Goal: Communication & Community: Answer question/provide support

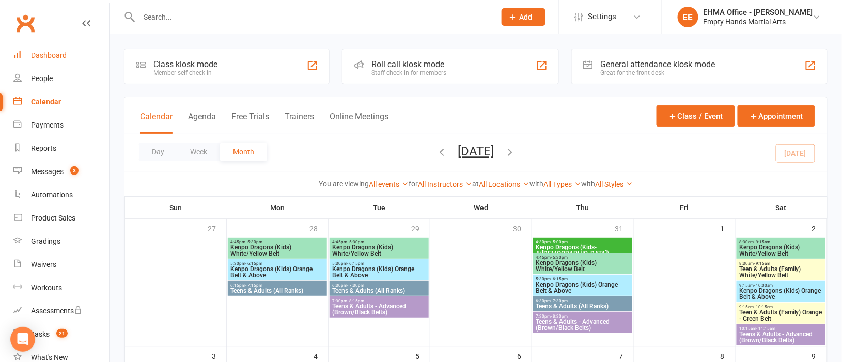
click at [60, 54] on div "Dashboard" at bounding box center [49, 55] width 36 height 8
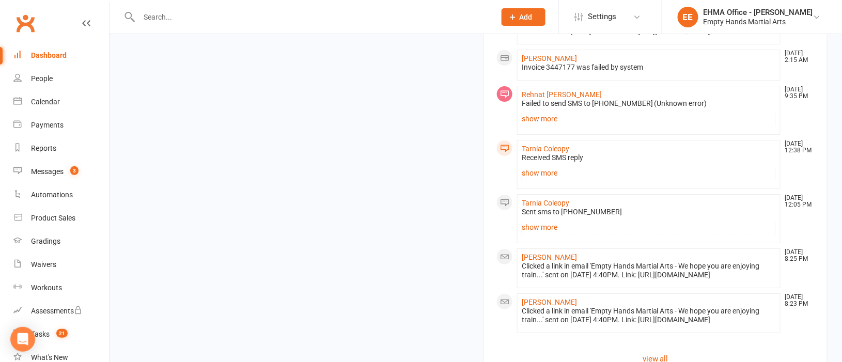
scroll to position [1162, 0]
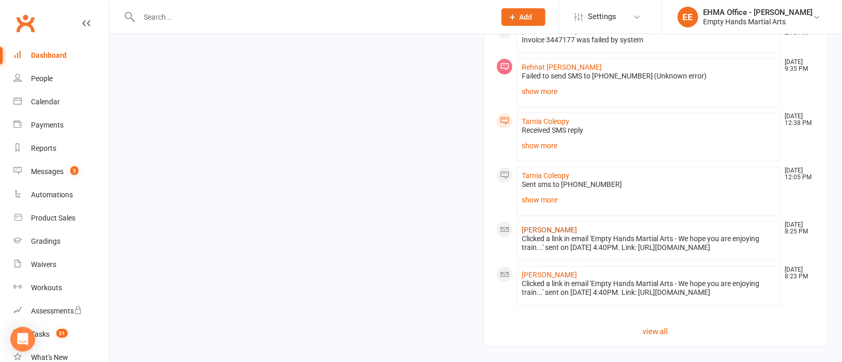
click at [555, 229] on link "[PERSON_NAME]" at bounding box center [549, 230] width 55 height 8
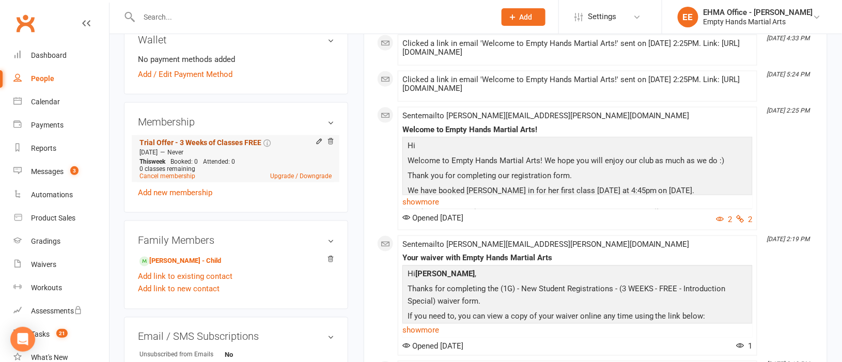
scroll to position [465, 0]
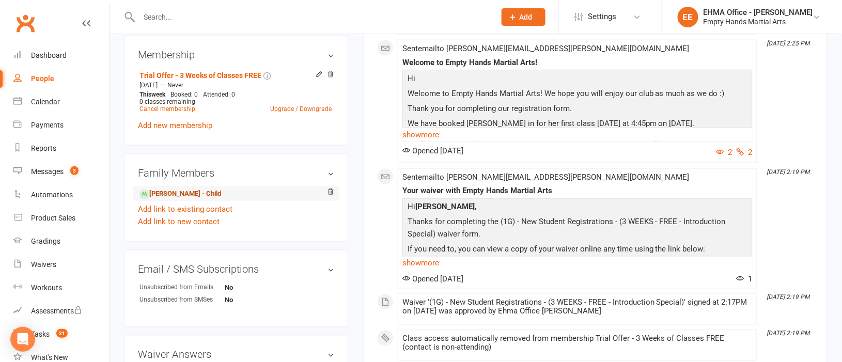
click at [185, 189] on link "[PERSON_NAME] - Child" at bounding box center [181, 194] width 82 height 11
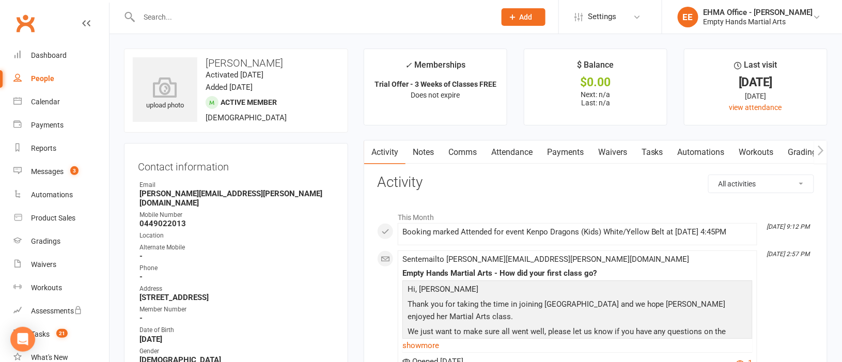
click at [519, 148] on link "Attendance" at bounding box center [512, 153] width 56 height 24
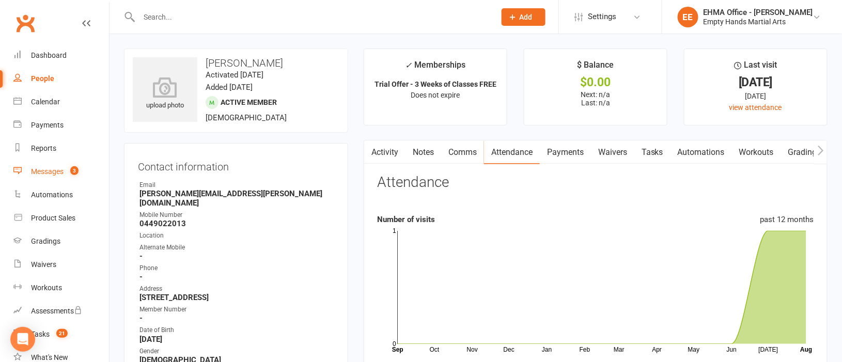
click at [47, 167] on div "Messages" at bounding box center [47, 171] width 33 height 8
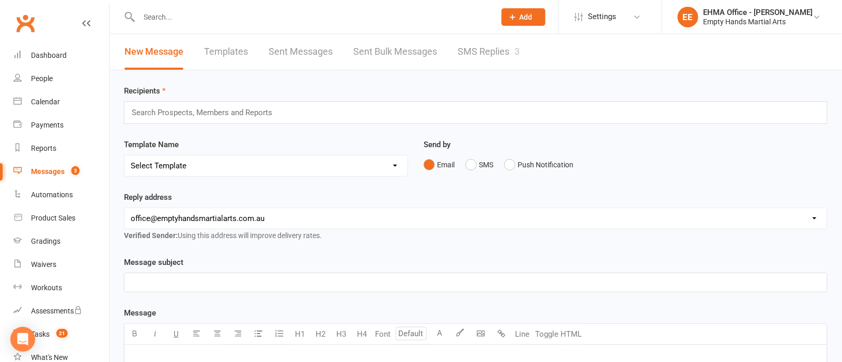
click at [476, 57] on link "SMS Replies 3" at bounding box center [489, 52] width 62 height 36
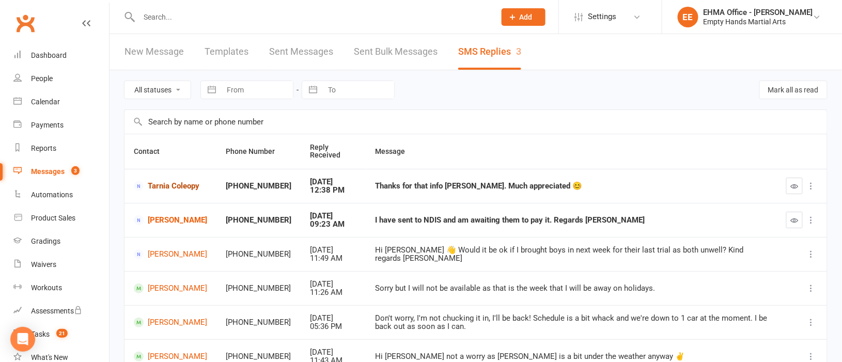
click at [192, 183] on link "Tarnia Coleopy" at bounding box center [170, 186] width 73 height 10
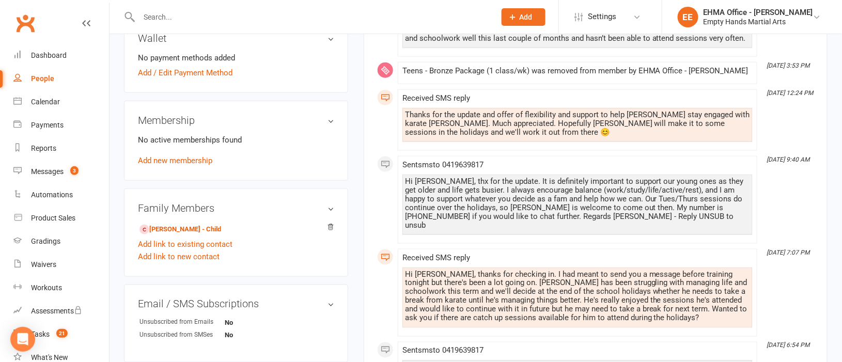
scroll to position [465, 0]
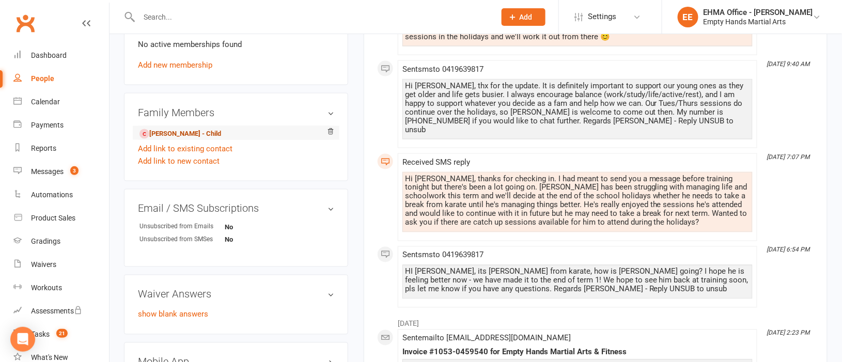
click at [181, 133] on link "Blake Coleopy - Child" at bounding box center [181, 134] width 82 height 11
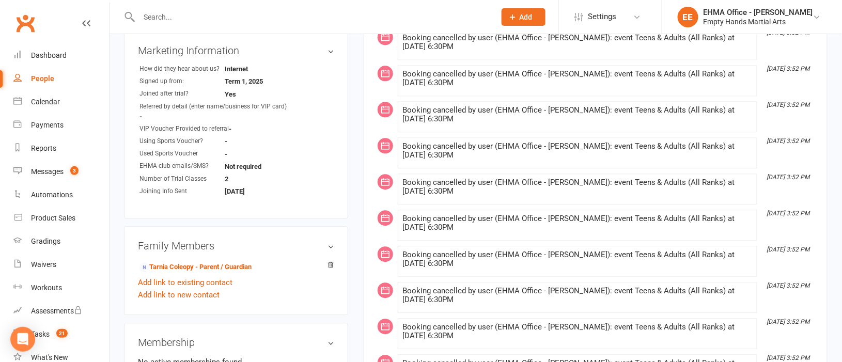
scroll to position [852, 0]
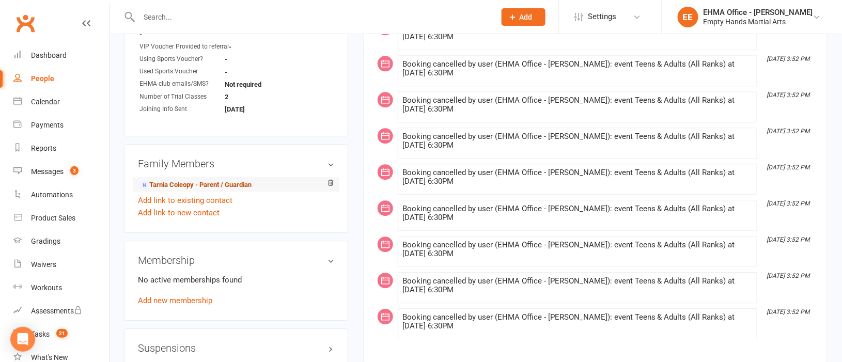
click at [186, 189] on link "Tarnia Coleopy - Parent / Guardian" at bounding box center [196, 185] width 112 height 11
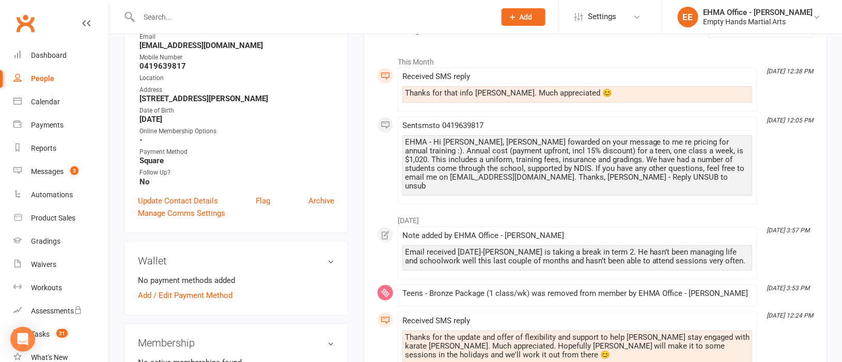
scroll to position [154, 0]
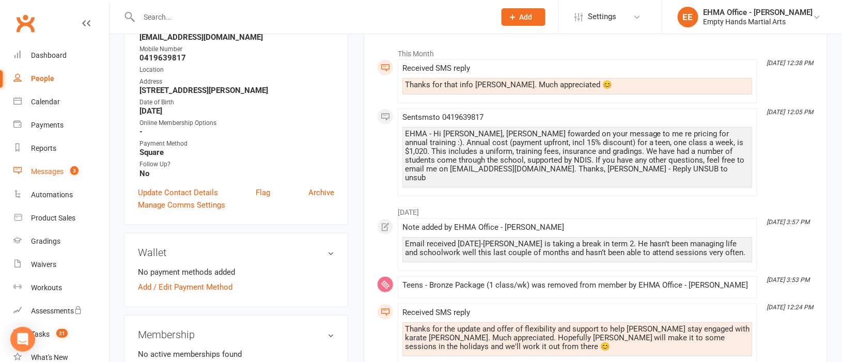
click at [52, 164] on link "Messages 3" at bounding box center [61, 171] width 96 height 23
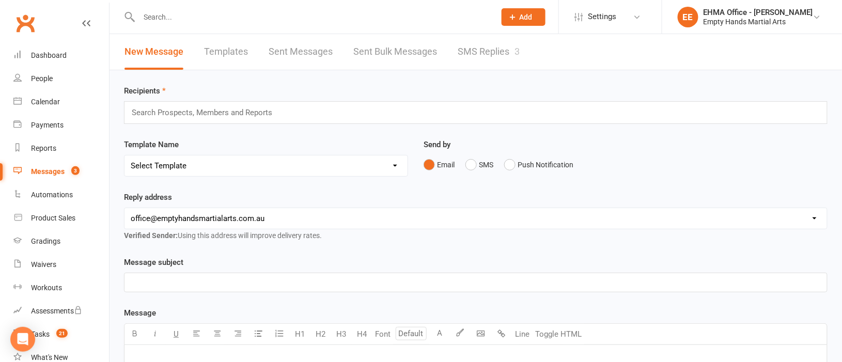
click at [475, 49] on link "SMS Replies 3" at bounding box center [489, 52] width 62 height 36
